Goal: Navigation & Orientation: Find specific page/section

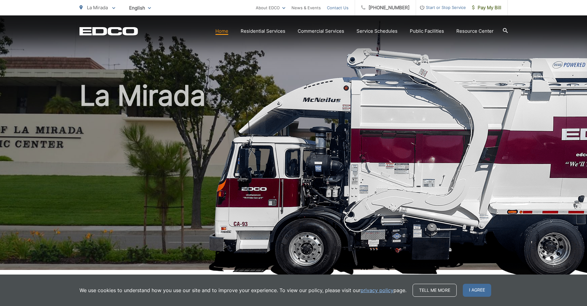
click at [342, 8] on link "Contact Us" at bounding box center [338, 7] width 22 height 7
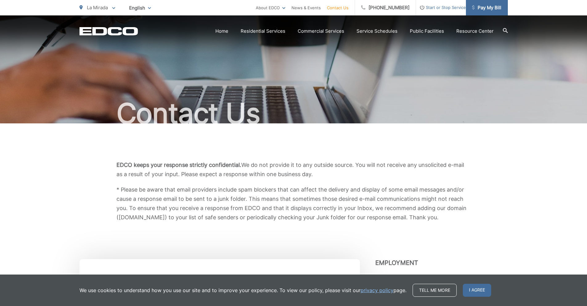
click at [488, 8] on span "Pay My Bill" at bounding box center [486, 7] width 29 height 7
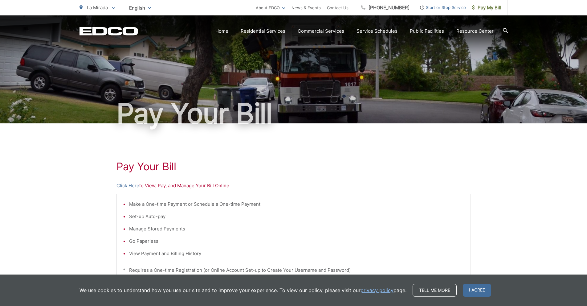
click at [225, 35] on section "Home Residential Services Curbside Pickup Recycling Organic Recycling Trash Hou…" at bounding box center [323, 31] width 370 height 12
click at [227, 34] on link "Home" at bounding box center [221, 30] width 13 height 7
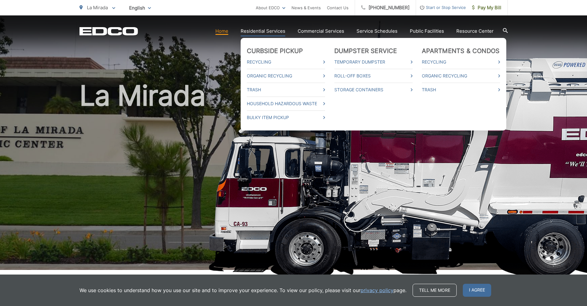
click at [273, 29] on link "Residential Services" at bounding box center [263, 30] width 45 height 7
